Goal: Task Accomplishment & Management: Complete application form

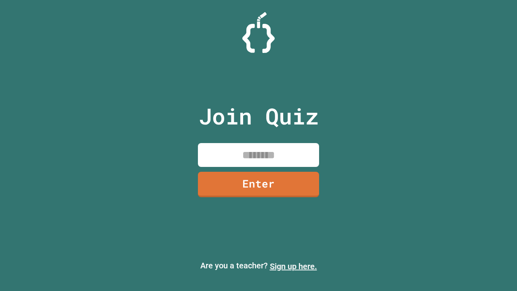
click at [293, 266] on link "Sign up here." at bounding box center [293, 266] width 47 height 10
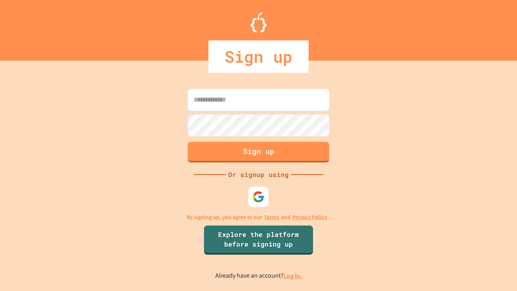
click at [293, 275] on link "Log in." at bounding box center [292, 275] width 19 height 8
